Goal: Check status: Check status

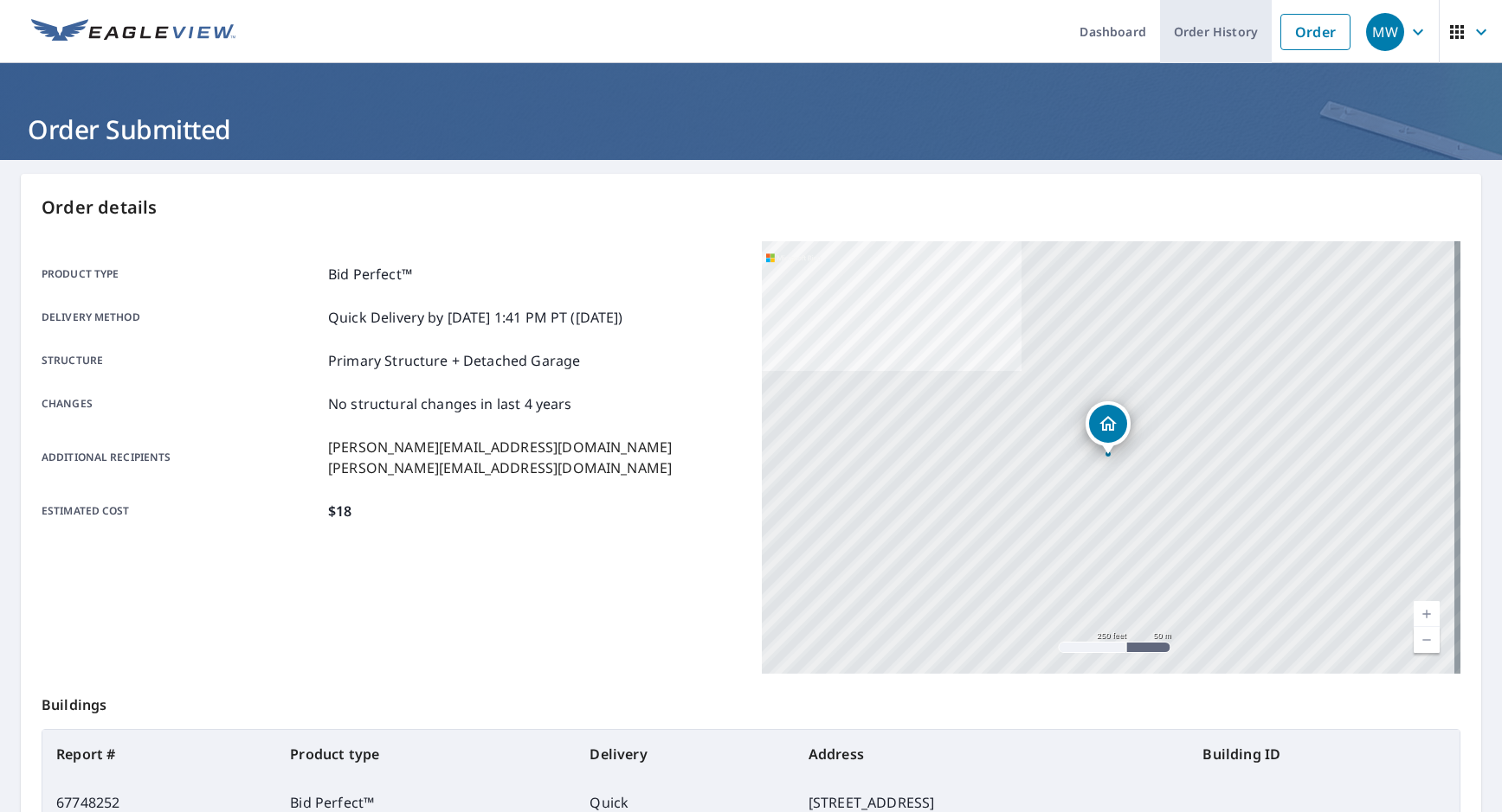
click at [1183, 32] on link "Order History" at bounding box center [1215, 32] width 112 height 64
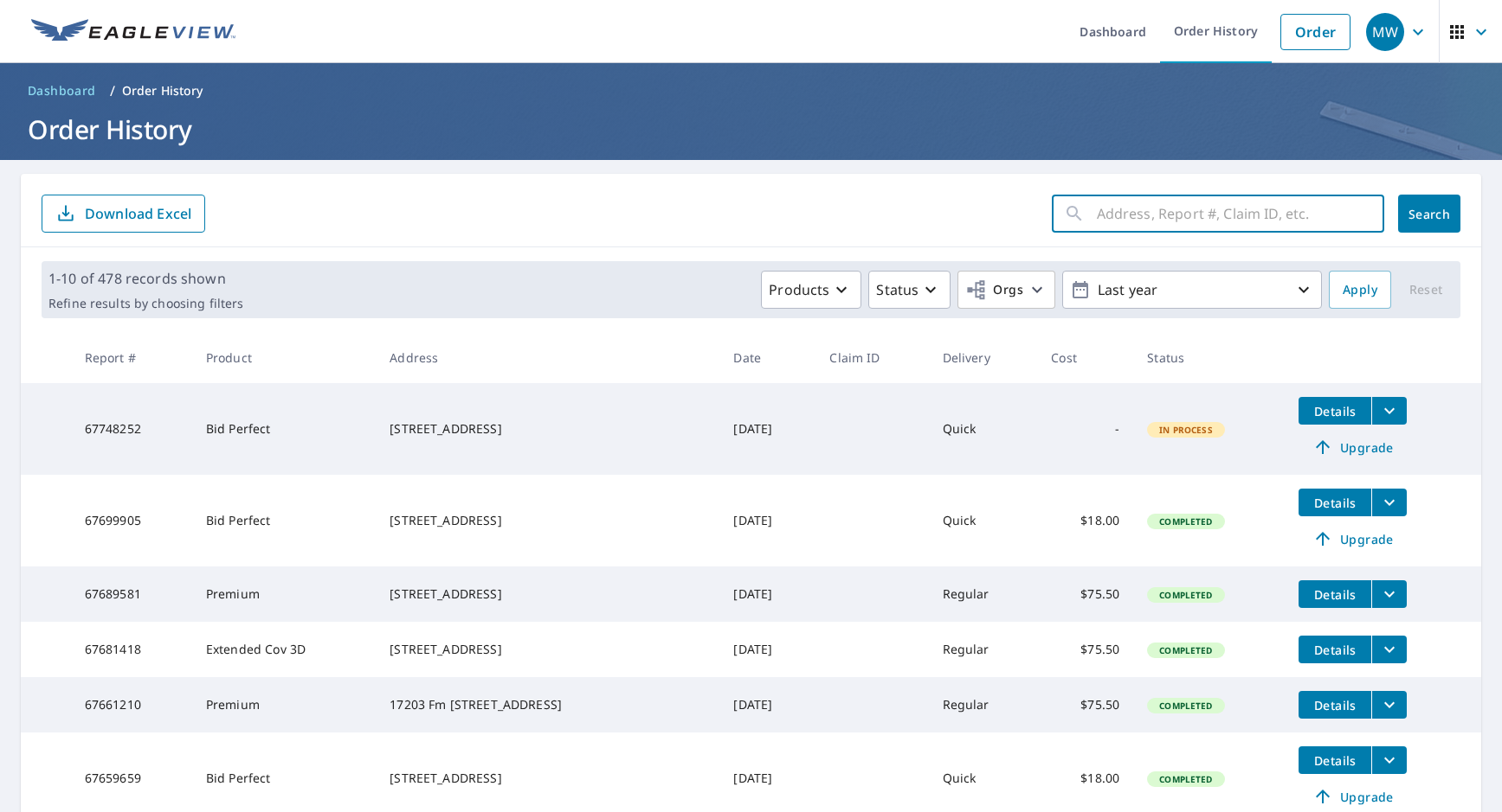
click at [1097, 224] on input "text" at bounding box center [1240, 213] width 287 height 48
type input "17203 fm 1730"
click button "Search" at bounding box center [1428, 213] width 63 height 38
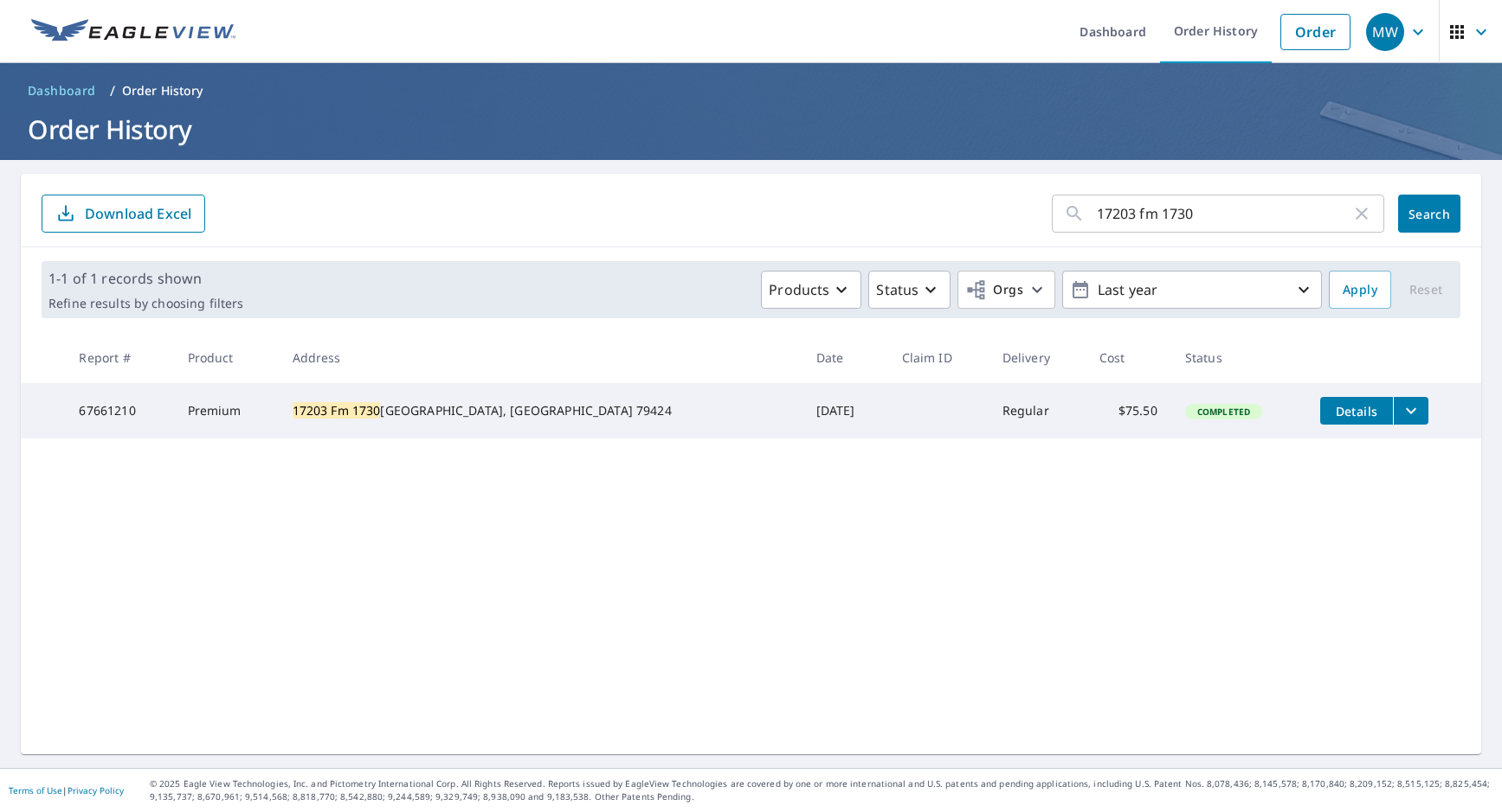
click at [1400, 410] on icon "filesDropdownBtn-67661210" at bounding box center [1410, 411] width 21 height 21
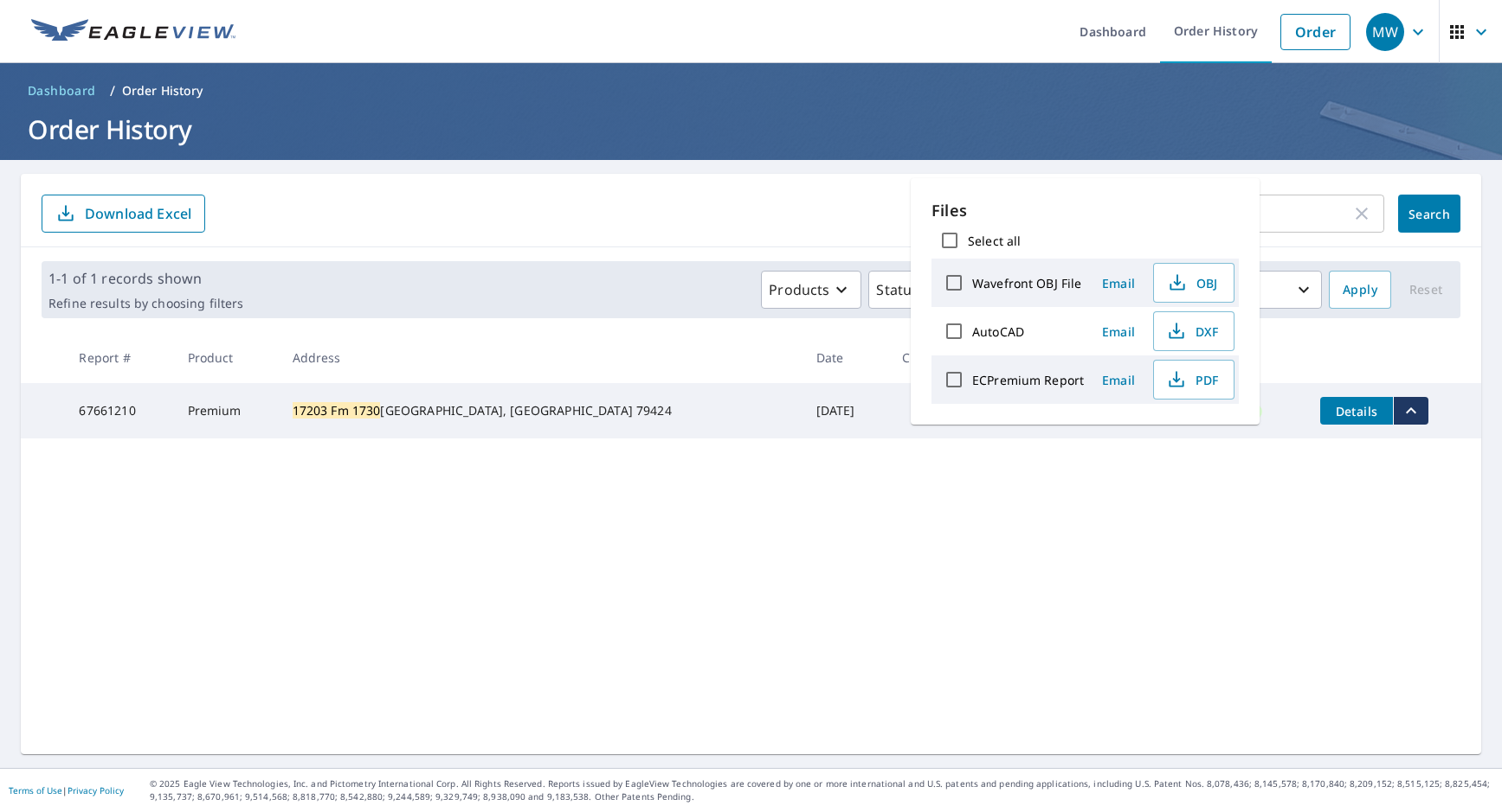
click at [1002, 474] on div "17203 fm 1730 ​ Search Download Excel 1-1 of 1 records shown Refine results by …" at bounding box center [751, 463] width 1460 height 580
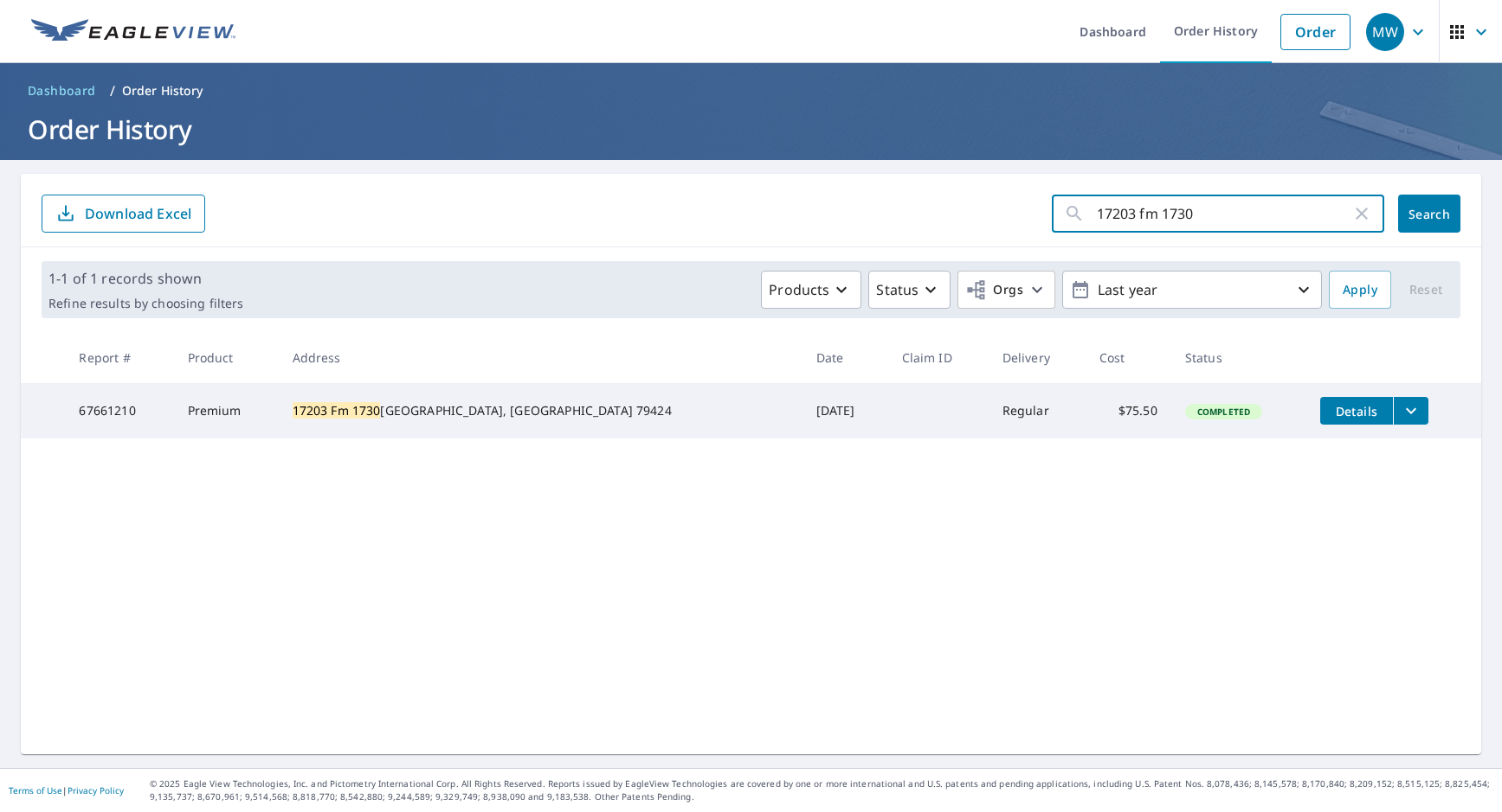
drag, startPoint x: 1212, startPoint y: 209, endPoint x: 862, endPoint y: 206, distance: 350.0
click at [862, 206] on form "17203 fm 1730 ​ Search Download Excel" at bounding box center [751, 213] width 1418 height 38
click at [1302, 34] on link "Order" at bounding box center [1315, 32] width 70 height 36
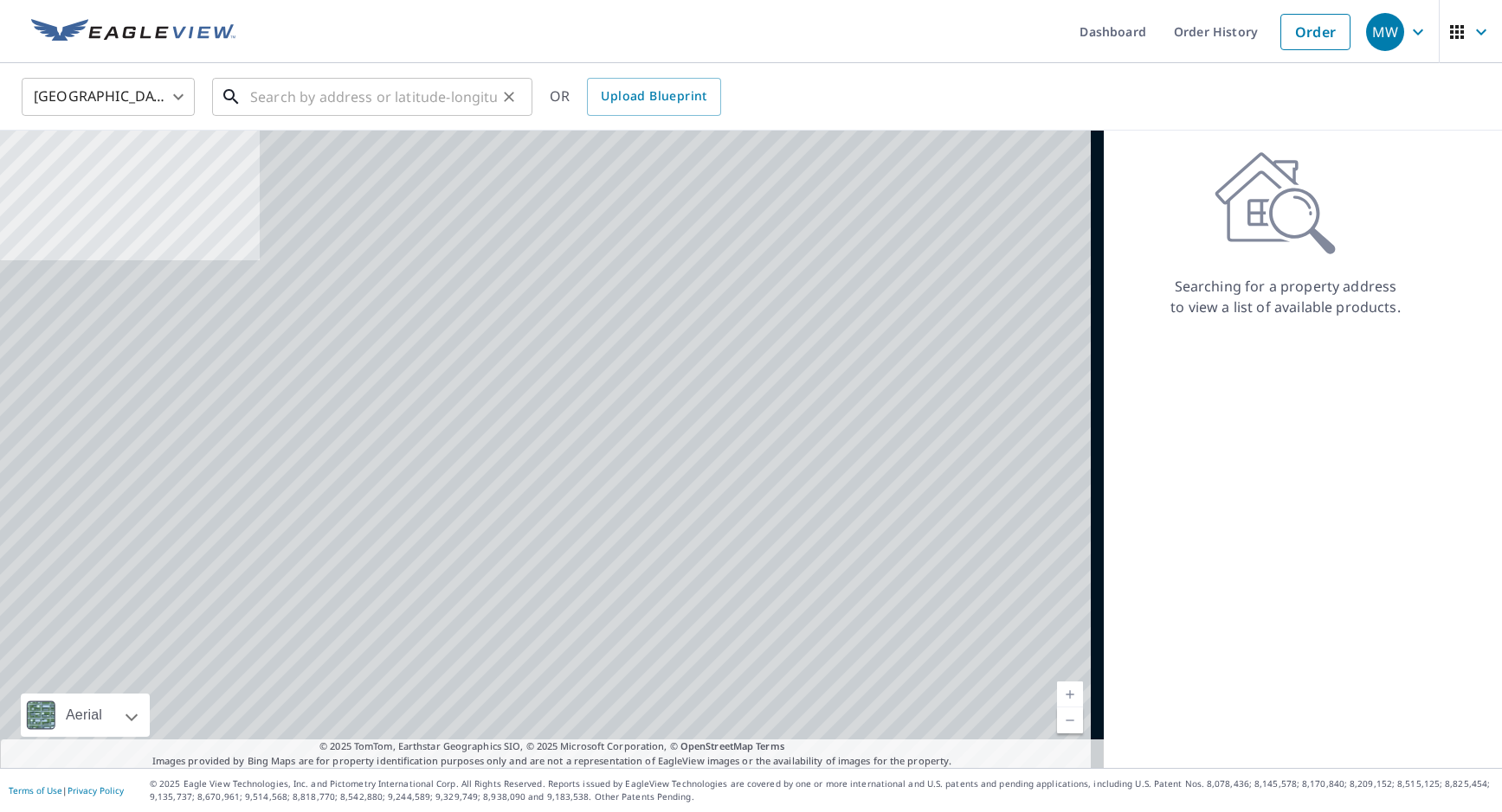
click at [323, 92] on input "text" at bounding box center [373, 96] width 246 height 48
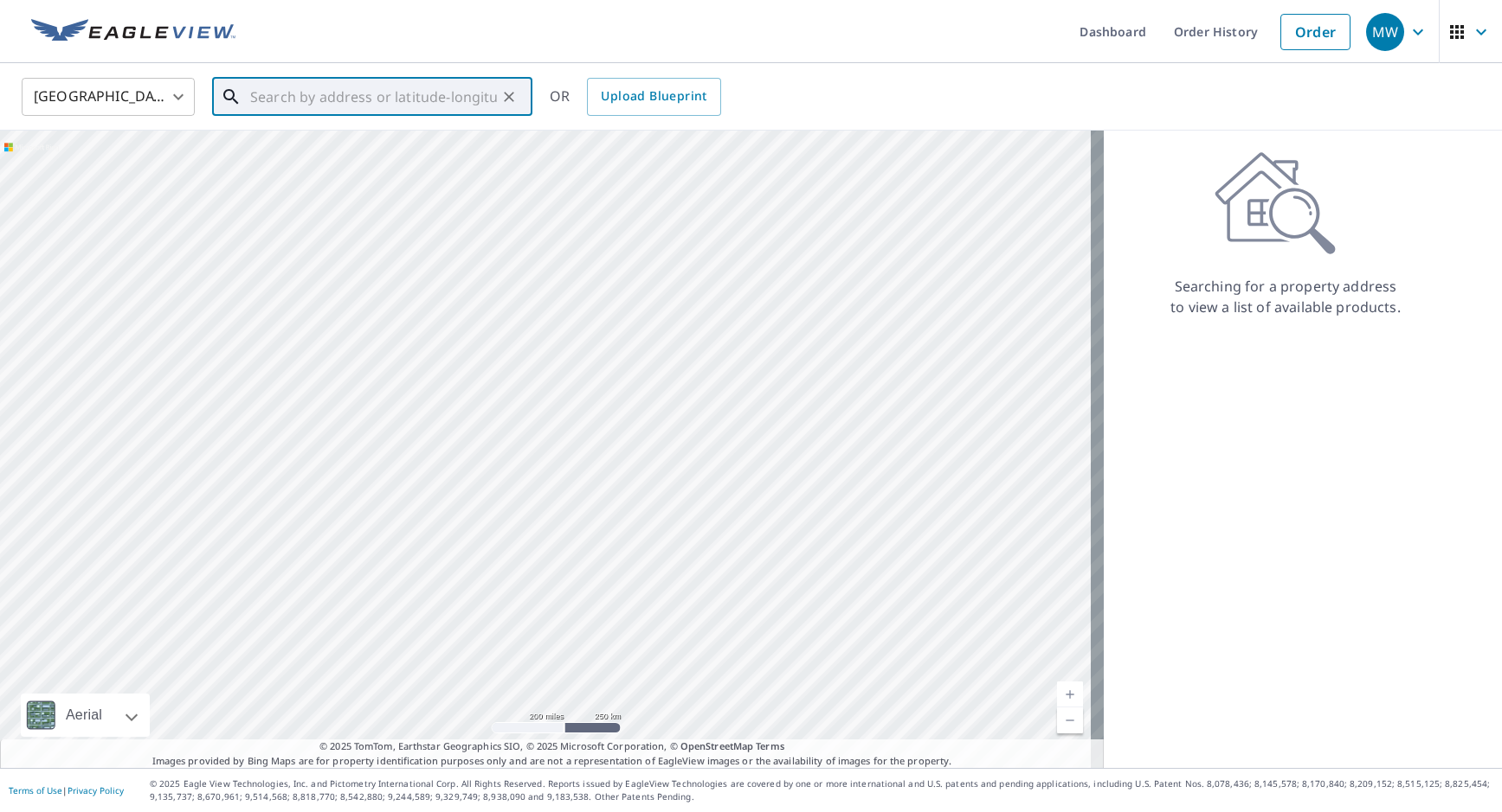
paste input "17203 fm 1730"
click at [340, 163] on p "[GEOGRAPHIC_DATA], [GEOGRAPHIC_DATA] 79424" at bounding box center [382, 174] width 272 height 35
type input "17203 Fm [STREET_ADDRESS]"
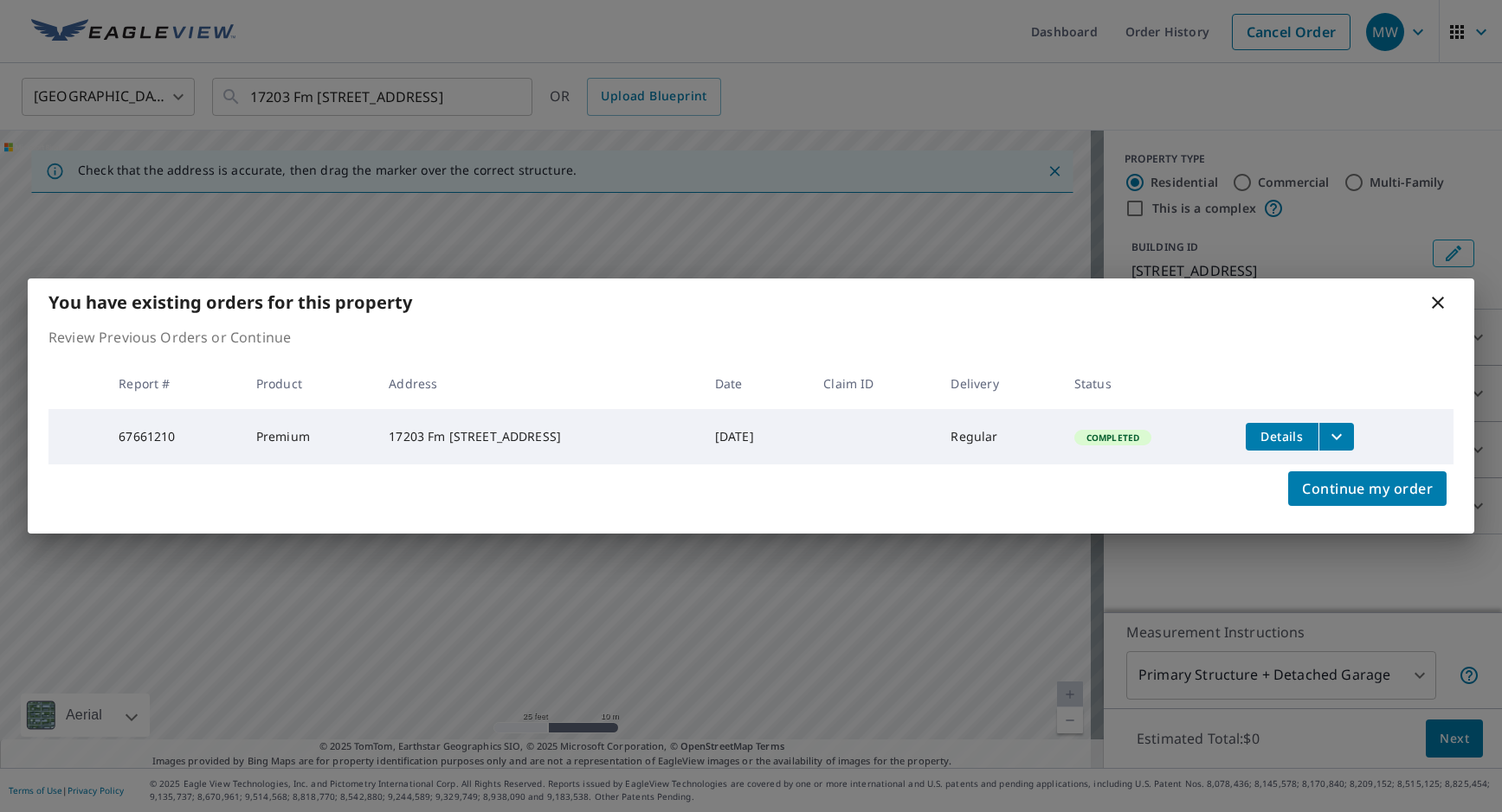
click at [1433, 297] on icon at bounding box center [1437, 302] width 21 height 21
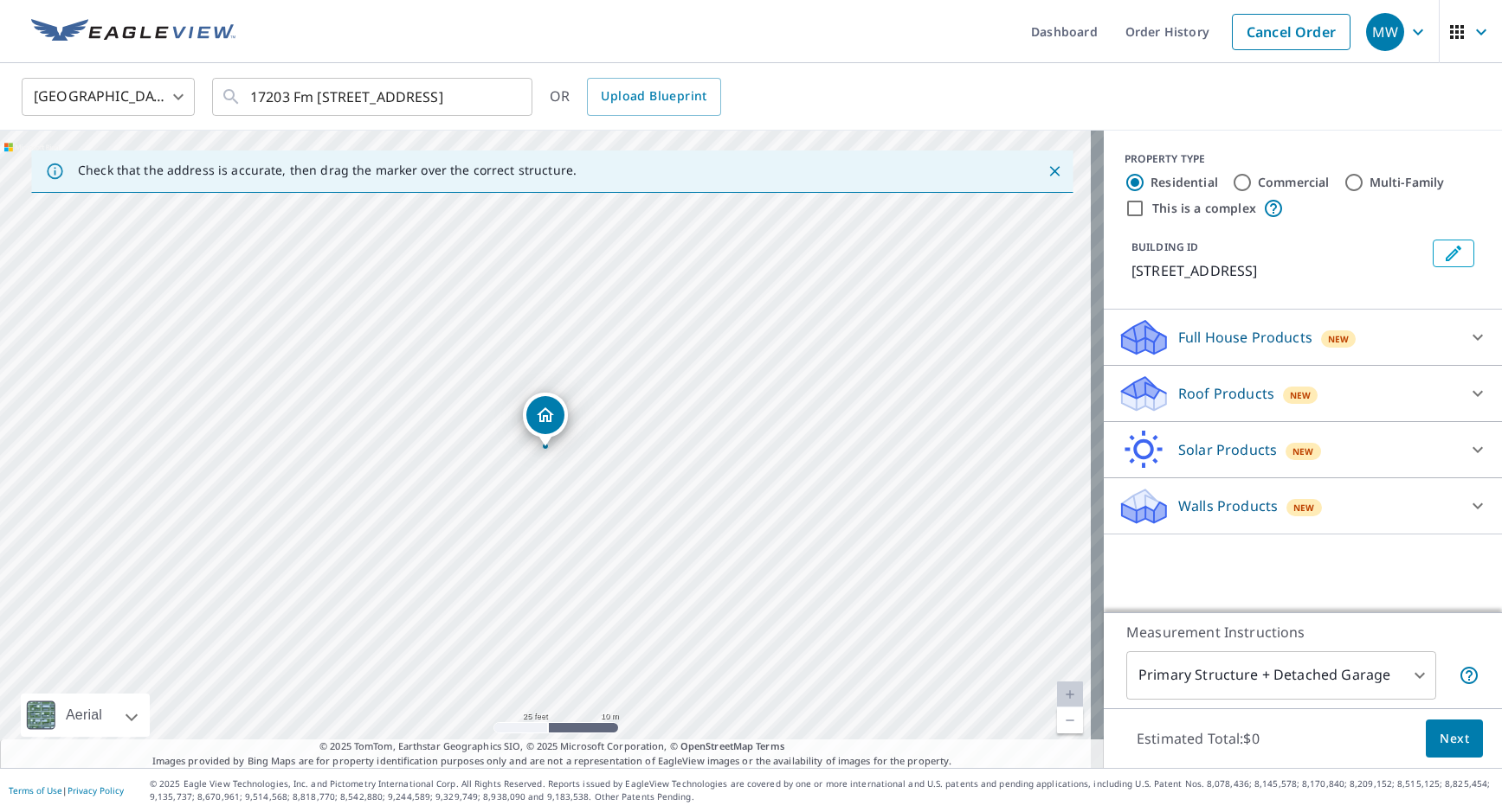
click at [713, 322] on div "17203 Fm [STREET_ADDRESS]" at bounding box center [552, 450] width 1103 height 638
drag, startPoint x: 552, startPoint y: 416, endPoint x: 658, endPoint y: 391, distance: 108.9
